Goal: Communication & Community: Share content

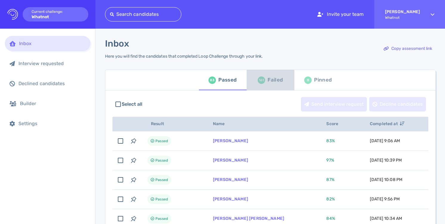
click at [269, 81] on div "Failed" at bounding box center [275, 79] width 15 height 9
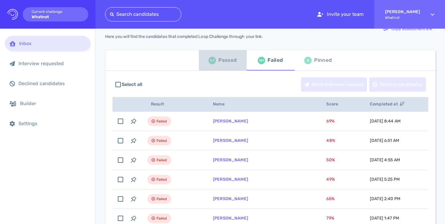
click at [218, 61] on div "Passed" at bounding box center [227, 60] width 18 height 9
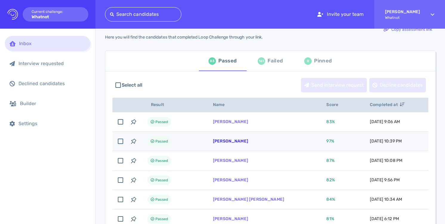
scroll to position [19, 0]
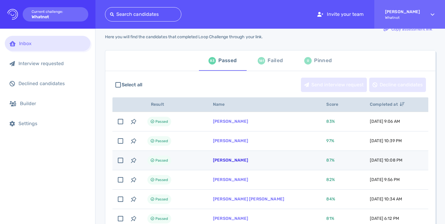
click at [245, 160] on link "jasmine Beckton" at bounding box center [230, 159] width 35 height 5
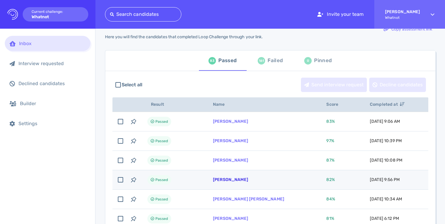
click at [240, 179] on link "[PERSON_NAME]" at bounding box center [230, 179] width 35 height 5
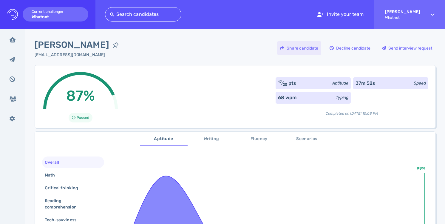
click at [310, 48] on div "Share candidate" at bounding box center [299, 48] width 44 height 14
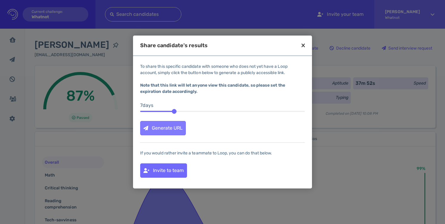
click at [179, 125] on div "Generate URL" at bounding box center [162, 128] width 45 height 14
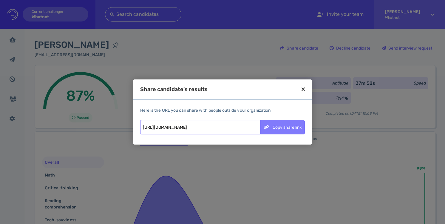
click at [283, 127] on div "Copy share link" at bounding box center [283, 127] width 44 height 14
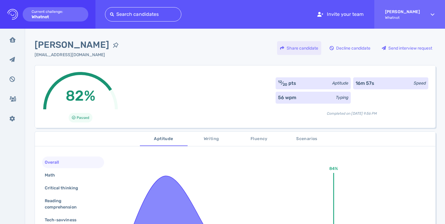
click at [297, 48] on div "Share candidate" at bounding box center [299, 48] width 44 height 14
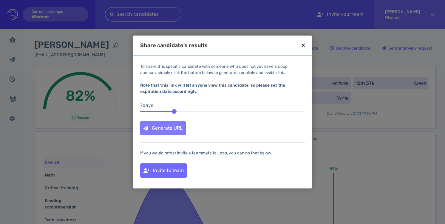
click at [172, 125] on div "Generate URL" at bounding box center [162, 128] width 45 height 14
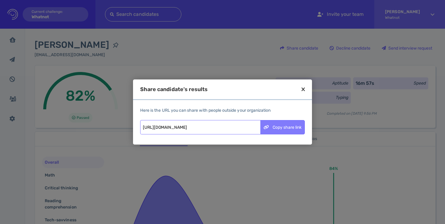
click at [287, 128] on div "Copy share link" at bounding box center [283, 127] width 44 height 14
